Goal: Find specific page/section: Find specific page/section

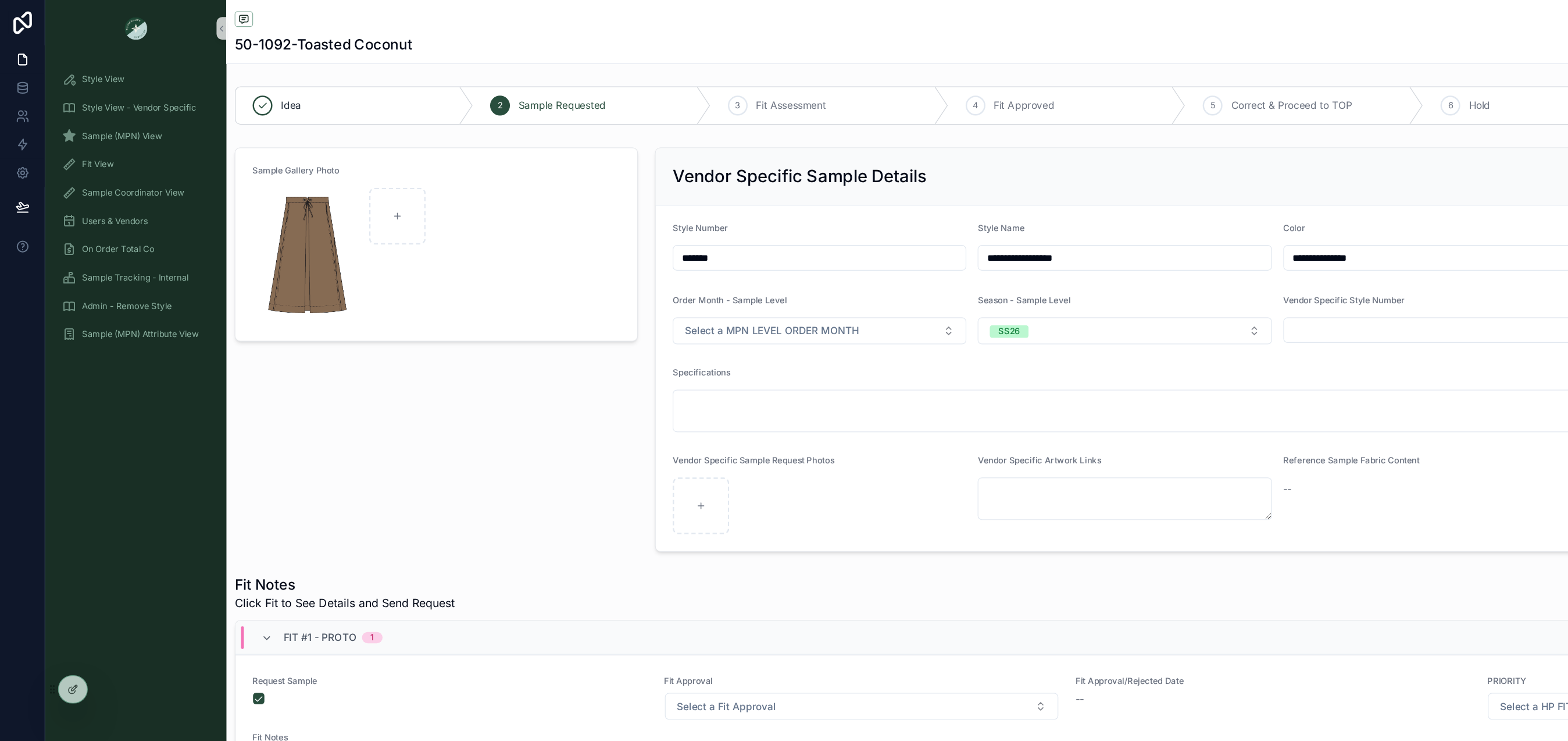
scroll to position [337, 0]
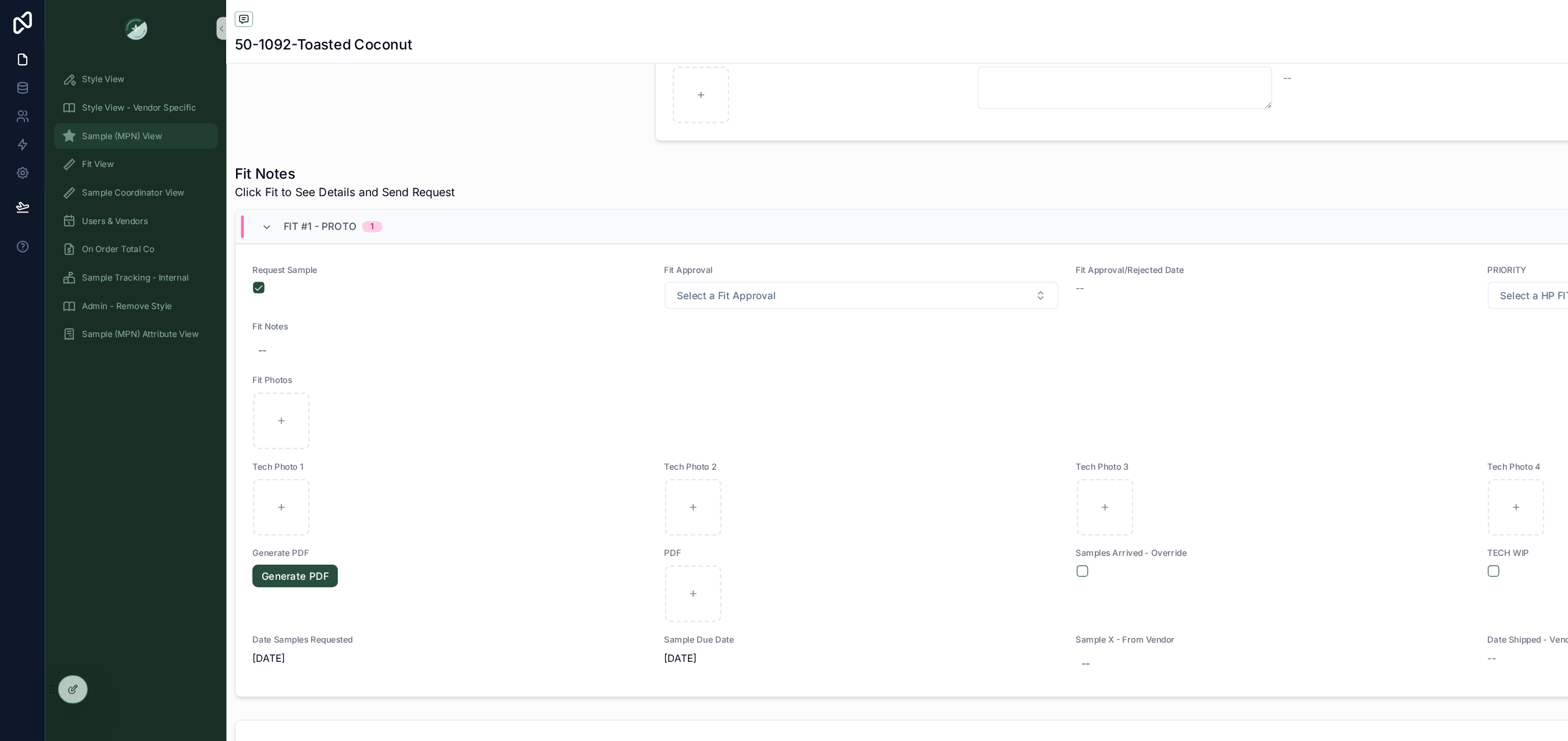
click at [108, 107] on span "Sample (MPN) View" at bounding box center [101, 112] width 66 height 9
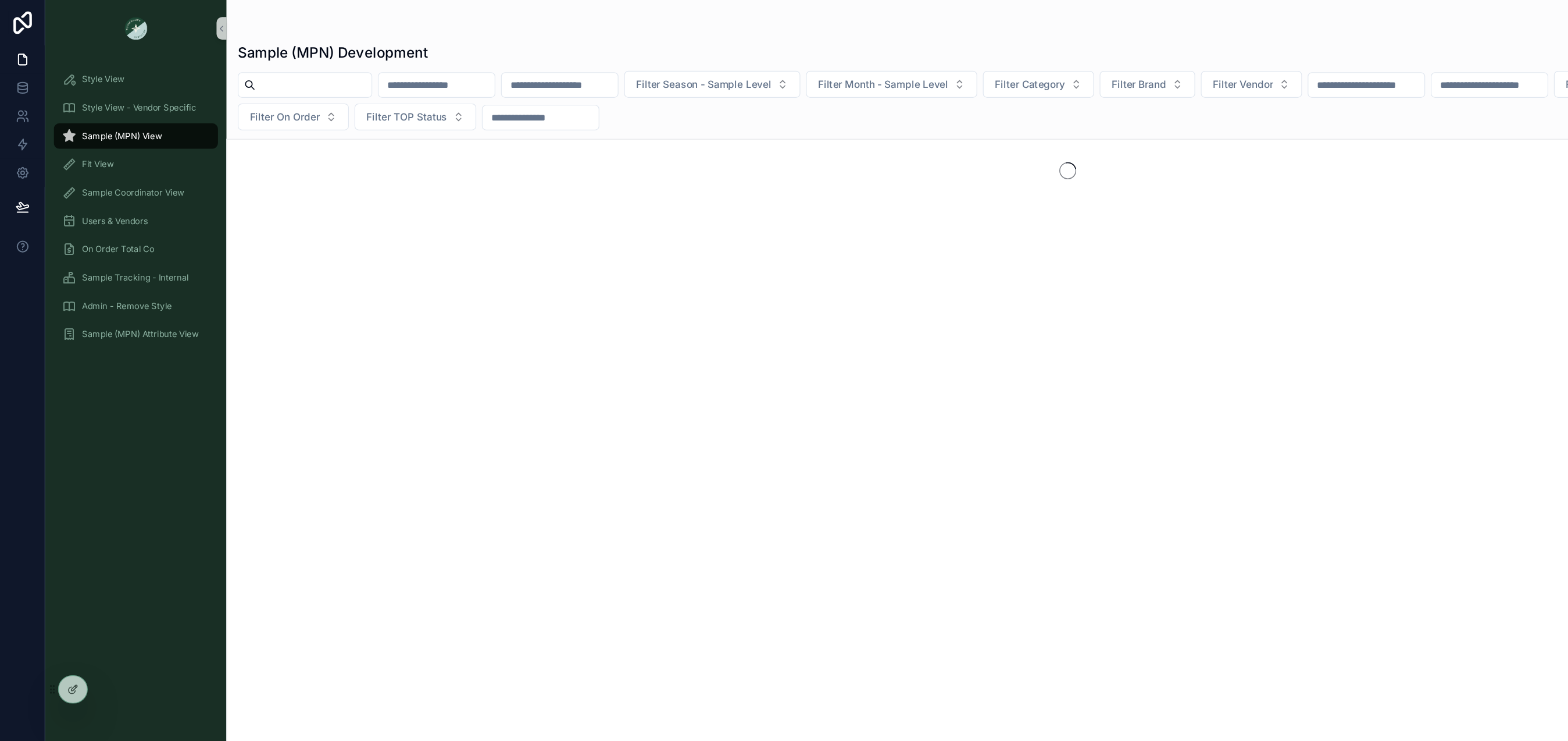
click at [265, 70] on input "scrollable content" at bounding box center [258, 70] width 96 height 17
type input "*"
type input "*****"
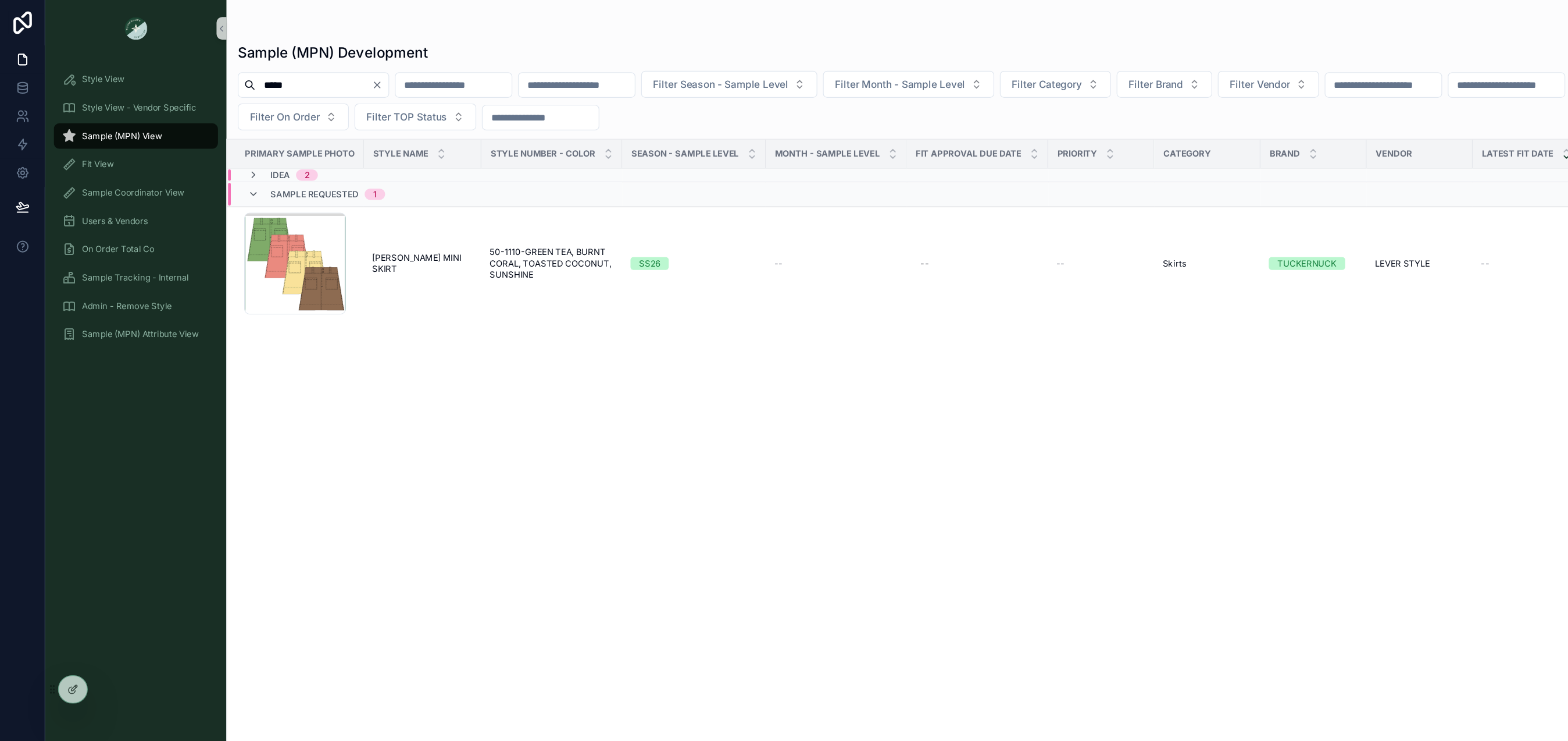
click at [267, 146] on div "Idea 2" at bounding box center [233, 143] width 86 height 9
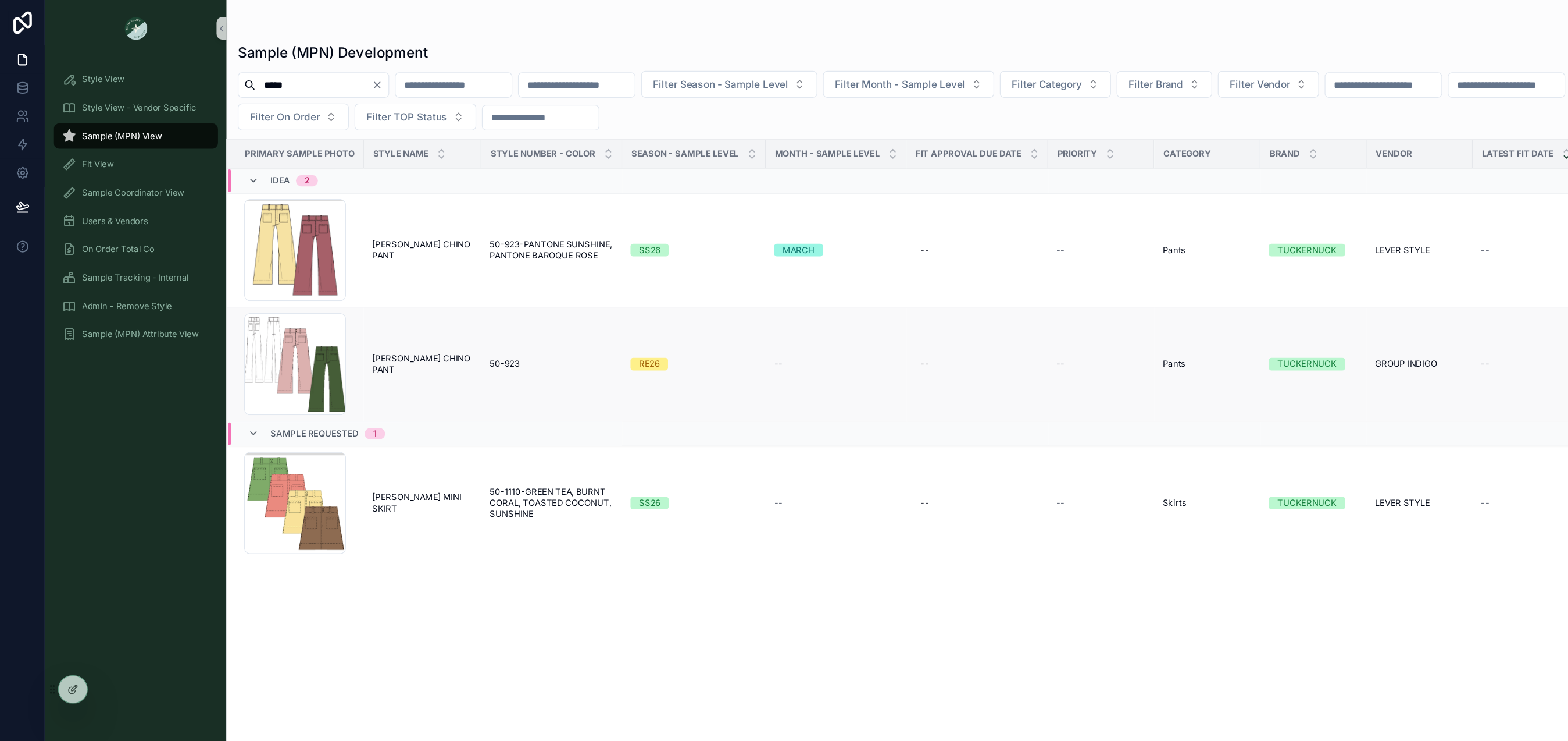
click at [354, 296] on td "[PERSON_NAME] CHINO PANT [PERSON_NAME] CHINO PANT" at bounding box center [347, 299] width 97 height 93
click at [353, 300] on span "[PERSON_NAME] CHINO PANT" at bounding box center [347, 299] width 83 height 19
